Goal: Register for event/course

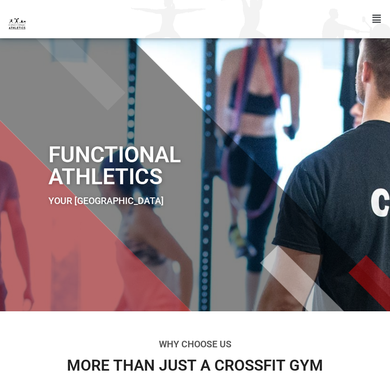
click at [372, 20] on icon at bounding box center [376, 19] width 8 height 10
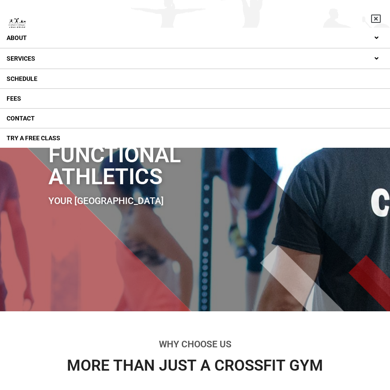
click at [372, 20] on icon at bounding box center [376, 19] width 10 height 10
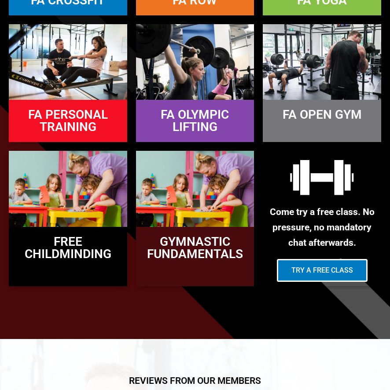
scroll to position [1035, 0]
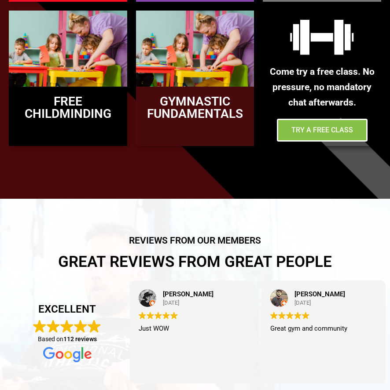
click at [325, 135] on link "Try a Free Class" at bounding box center [322, 130] width 91 height 23
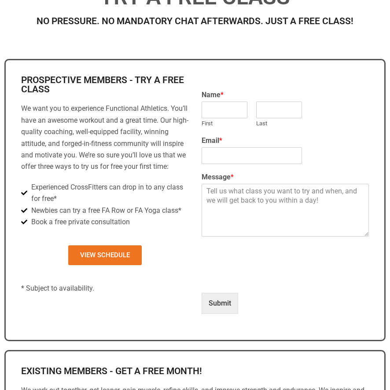
scroll to position [278, 0]
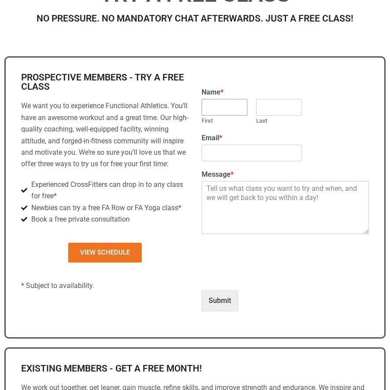
click at [235, 109] on input "First" at bounding box center [224, 107] width 46 height 17
click at [269, 63] on section "Prospective Members - Try a Free Class We want you to experience Functional Ath…" at bounding box center [194, 197] width 381 height 282
click at [218, 93] on label "Name *" at bounding box center [284, 92] width 167 height 9
click at [218, 103] on input "First" at bounding box center [224, 107] width 46 height 17
type input "Alexa"
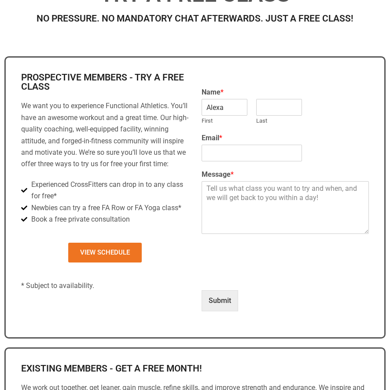
click at [253, 89] on label "Name *" at bounding box center [284, 92] width 167 height 9
click at [236, 154] on input "Email *" at bounding box center [251, 153] width 100 height 17
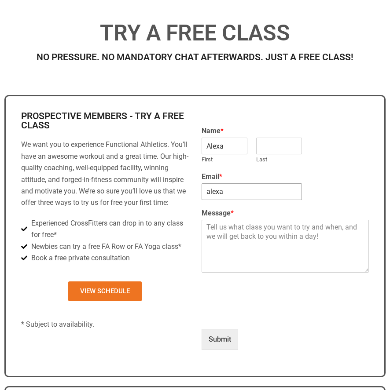
scroll to position [0, 0]
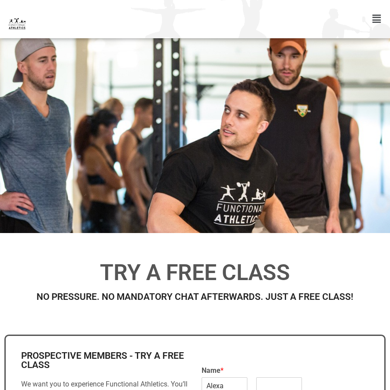
type input "alexa"
